Goal: Transaction & Acquisition: Purchase product/service

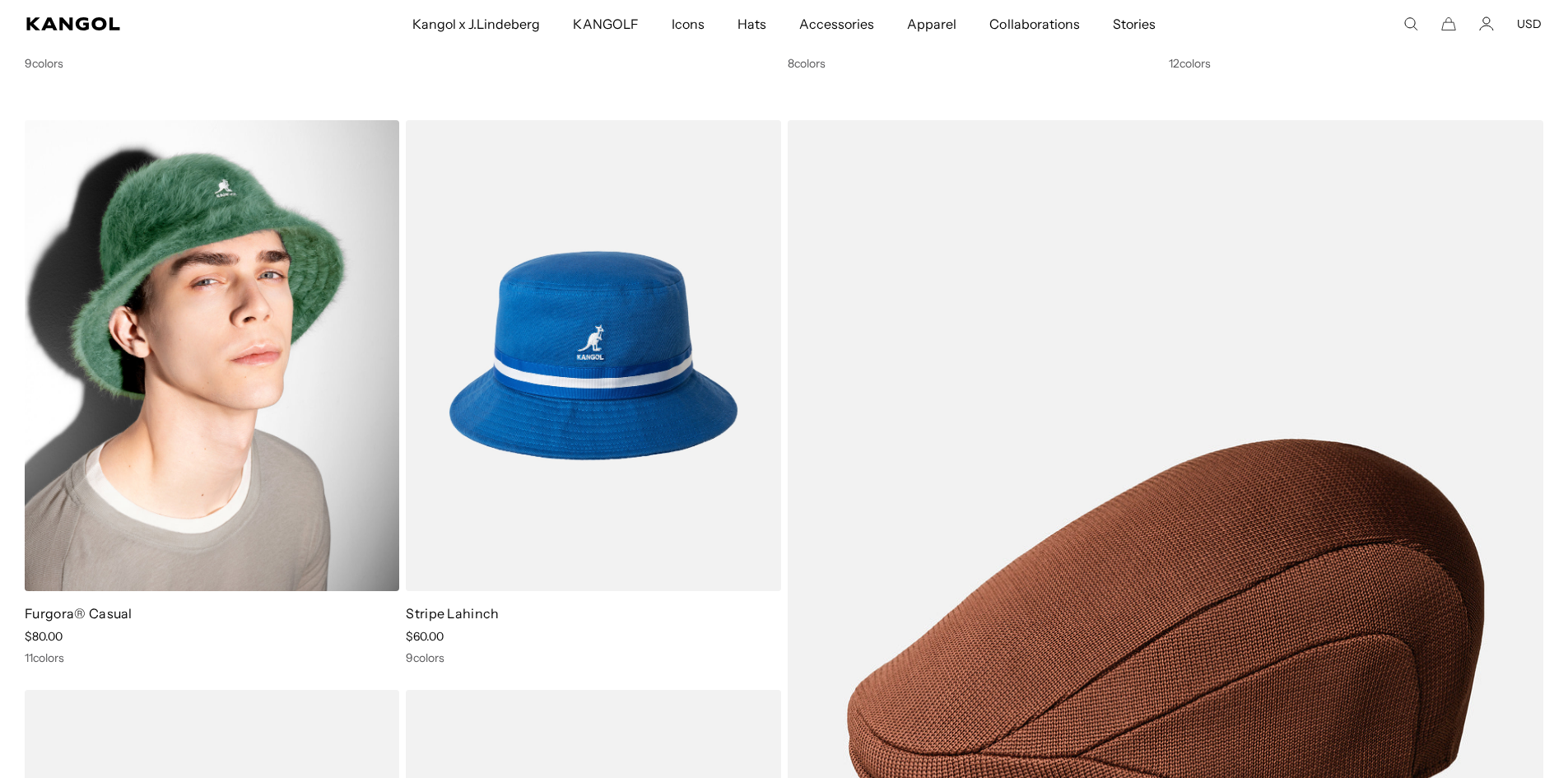
click at [295, 312] on img at bounding box center [212, 355] width 374 height 471
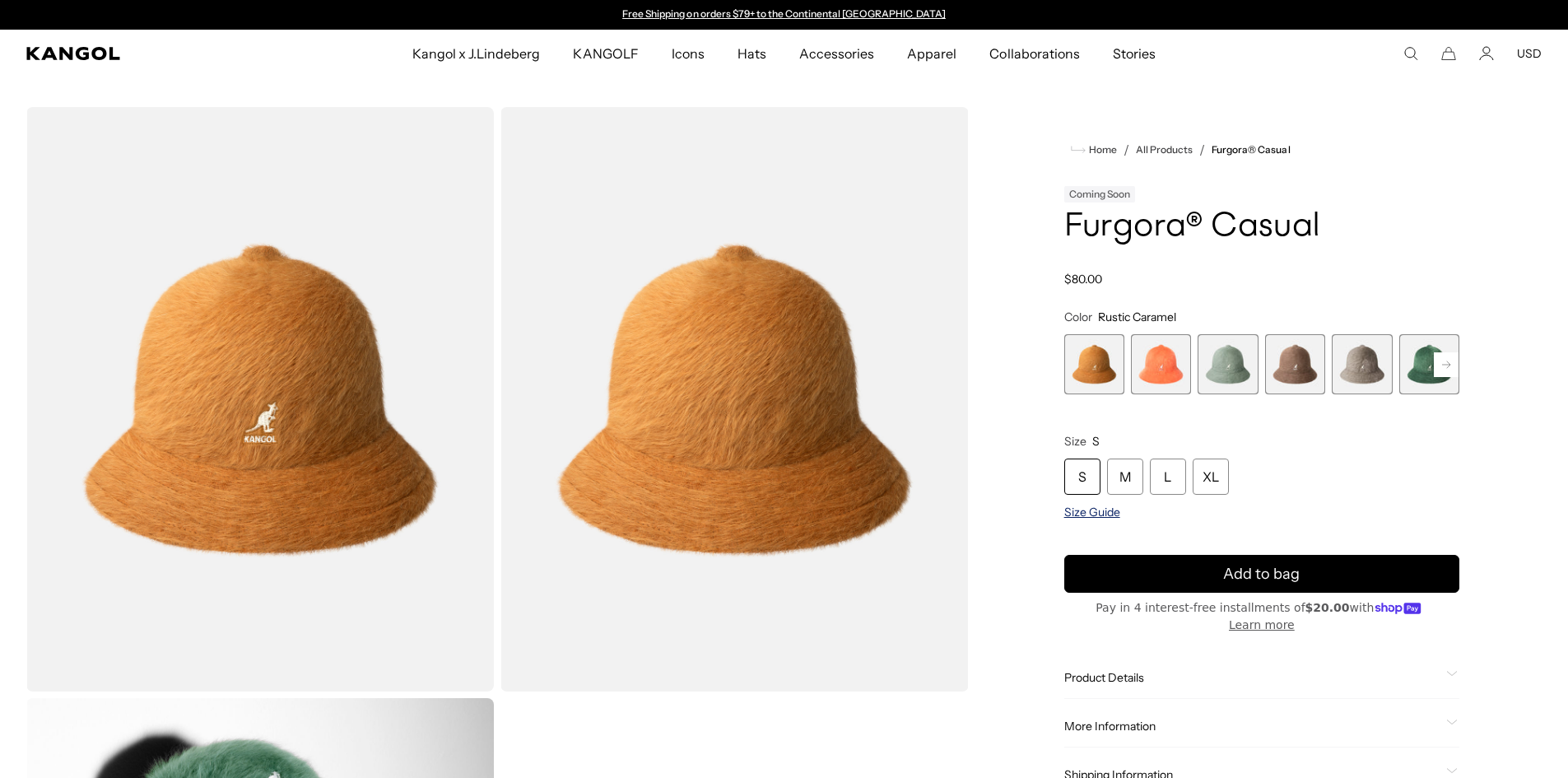
drag, startPoint x: 0, startPoint y: 0, endPoint x: 1095, endPoint y: 512, distance: 1208.8
click at [1095, 512] on span "Size Guide" at bounding box center [1093, 512] width 56 height 15
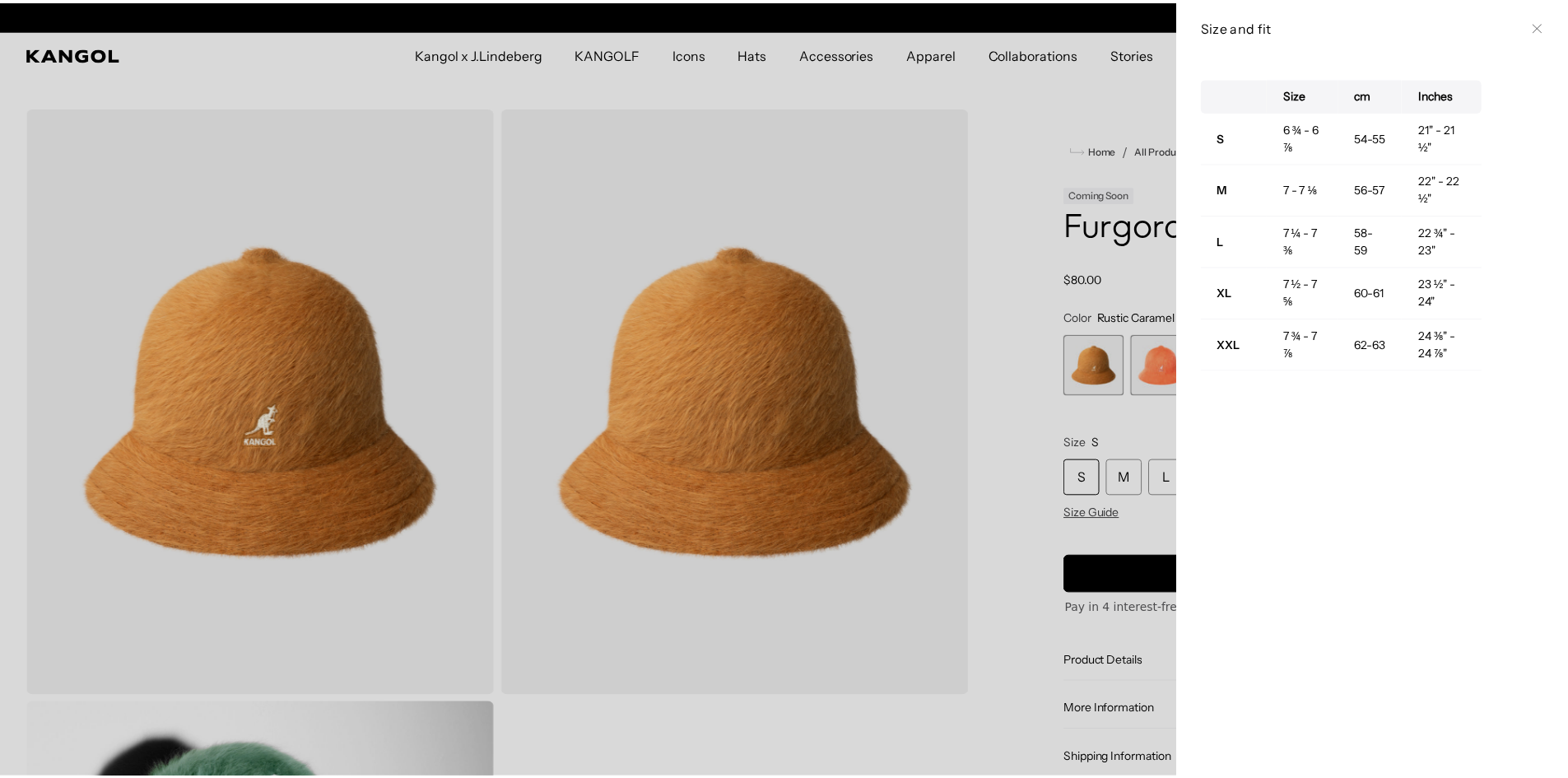
scroll to position [0, 340]
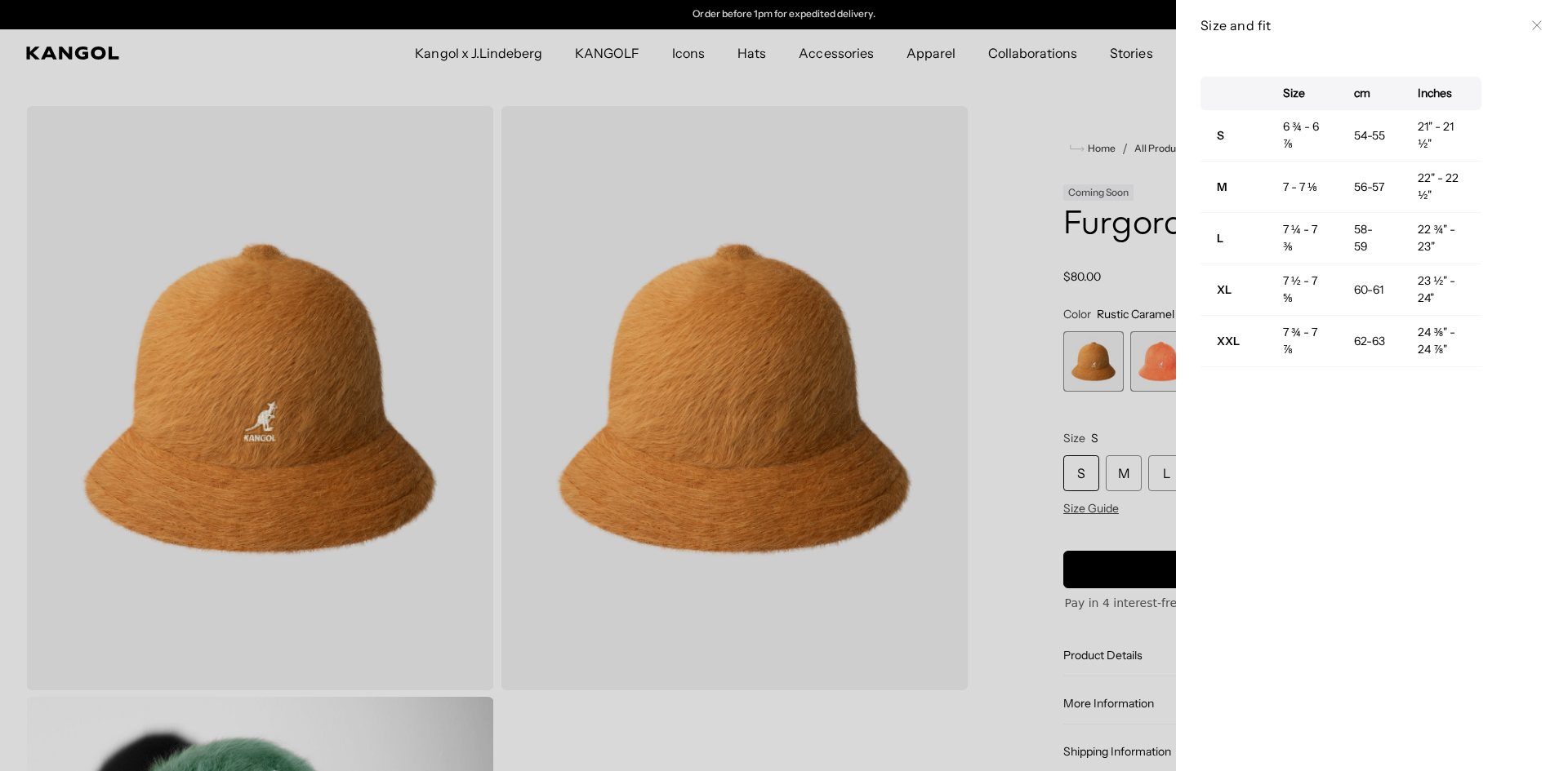
click at [1038, 98] on div at bounding box center [784, 385] width 1568 height 771
